Goal: Navigation & Orientation: Find specific page/section

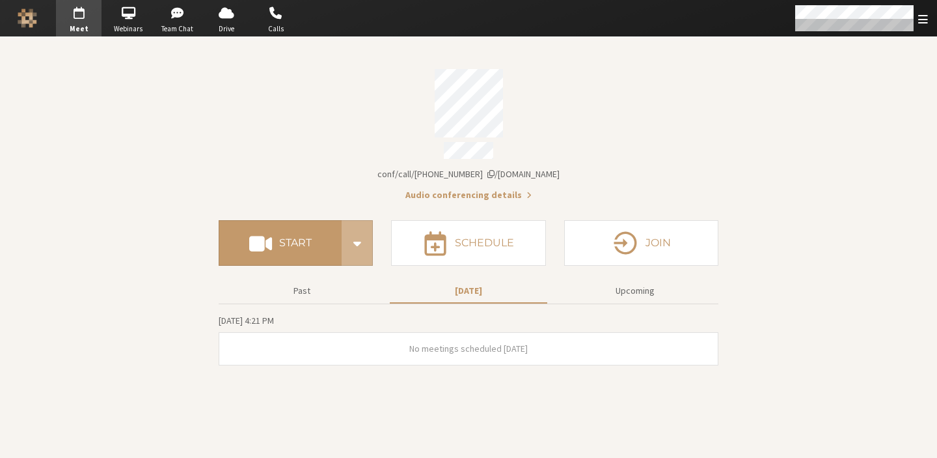
click at [314, 128] on div "Account details" at bounding box center [469, 103] width 500 height 68
click at [569, 109] on div "Account details" at bounding box center [469, 103] width 500 height 68
click at [184, 14] on span "button" at bounding box center [178, 13] width 46 height 21
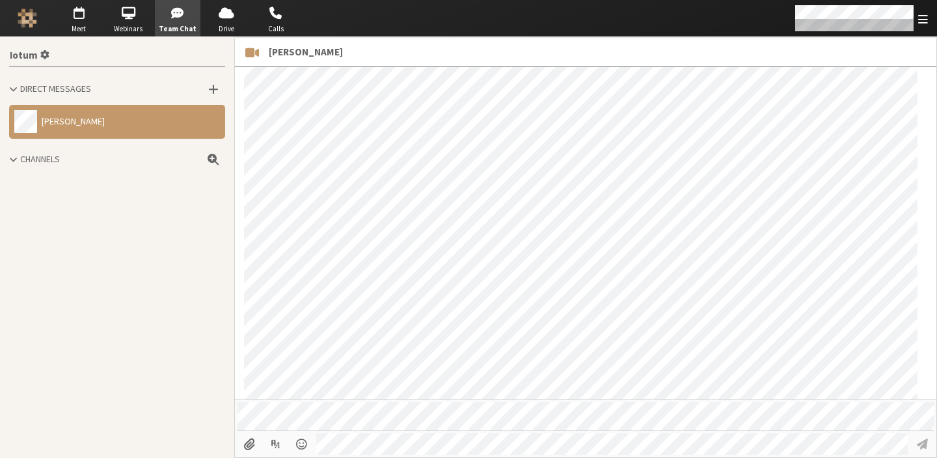
scroll to position [983, 0]
click at [107, 452] on div "Iotum Direct Messages Anita Channels" at bounding box center [117, 247] width 234 height 421
click at [80, 5] on span "button" at bounding box center [79, 13] width 46 height 21
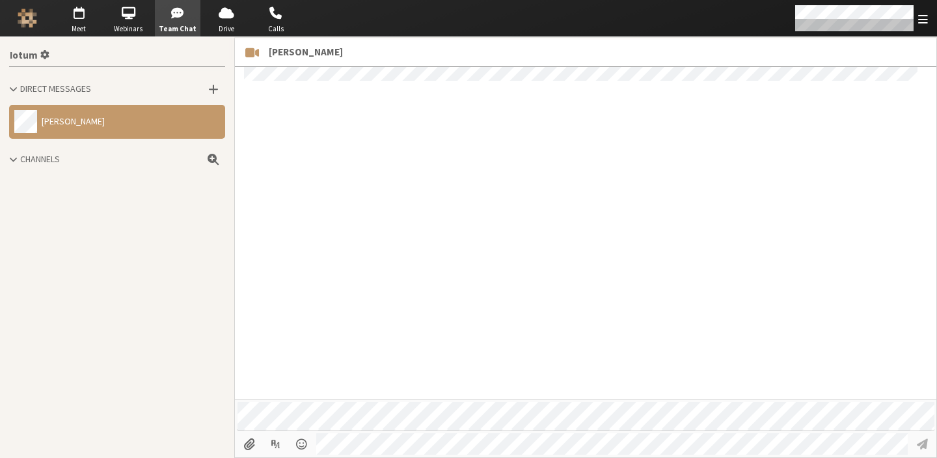
scroll to position [810, 0]
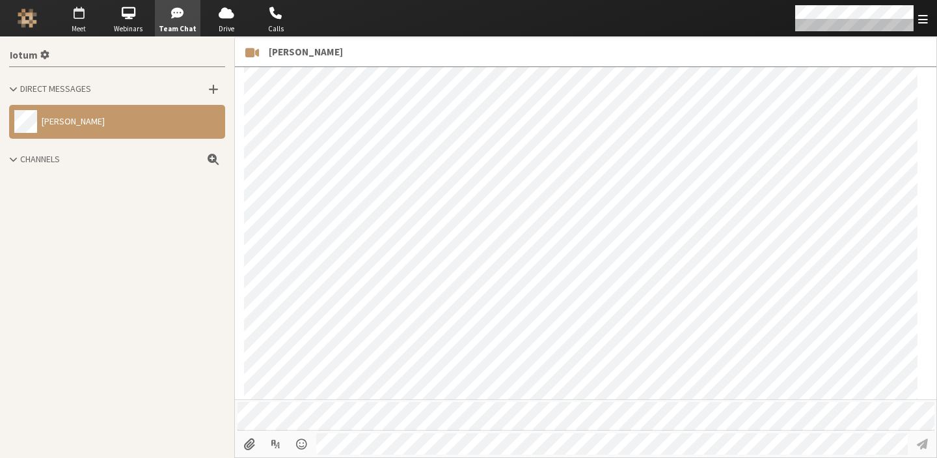
click at [76, 21] on span "button" at bounding box center [79, 13] width 46 height 21
